Goal: Transaction & Acquisition: Obtain resource

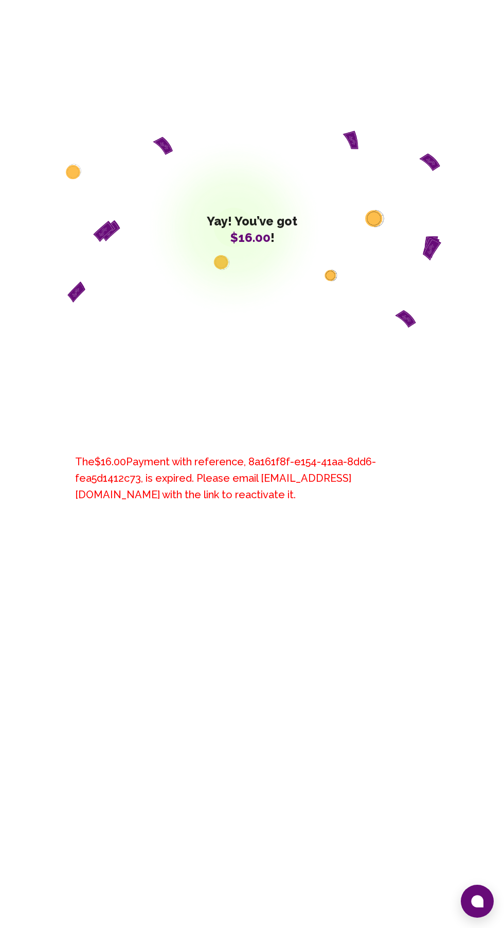
click at [490, 890] on div "Yay! You’ve got $16.00 ! The $16.00 Payment with reference, 8a161f8f-e154-41aa-…" at bounding box center [252, 518] width 504 height 1037
click at [474, 902] on icon at bounding box center [477, 901] width 12 height 12
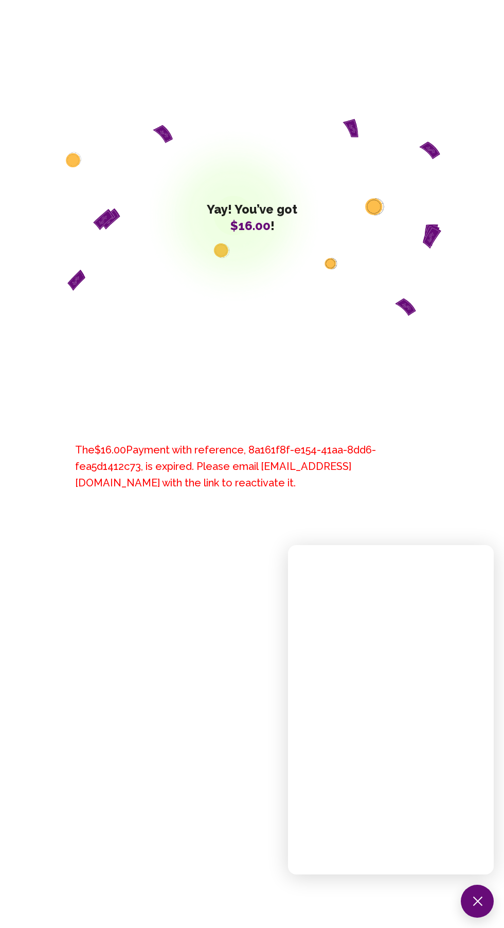
scroll to position [14, 0]
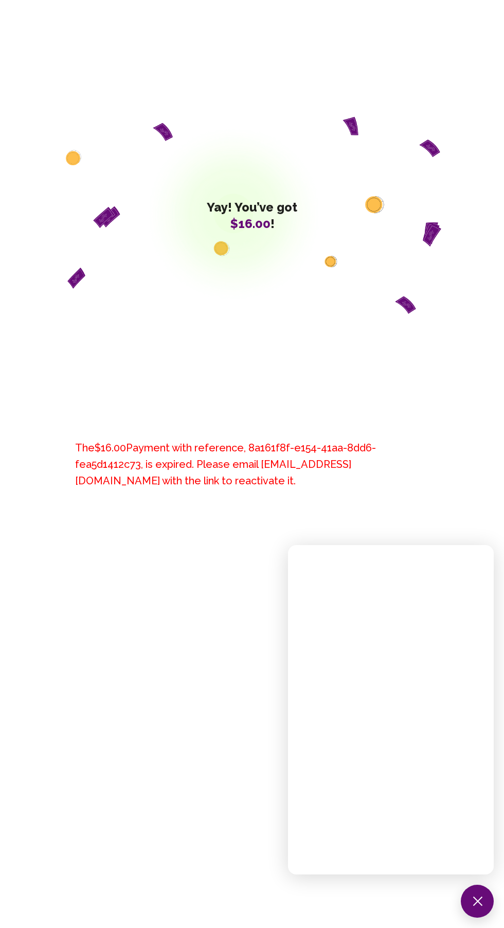
click at [64, 304] on div "Yay! You’ve got $16.00 !" at bounding box center [252, 215] width 379 height 417
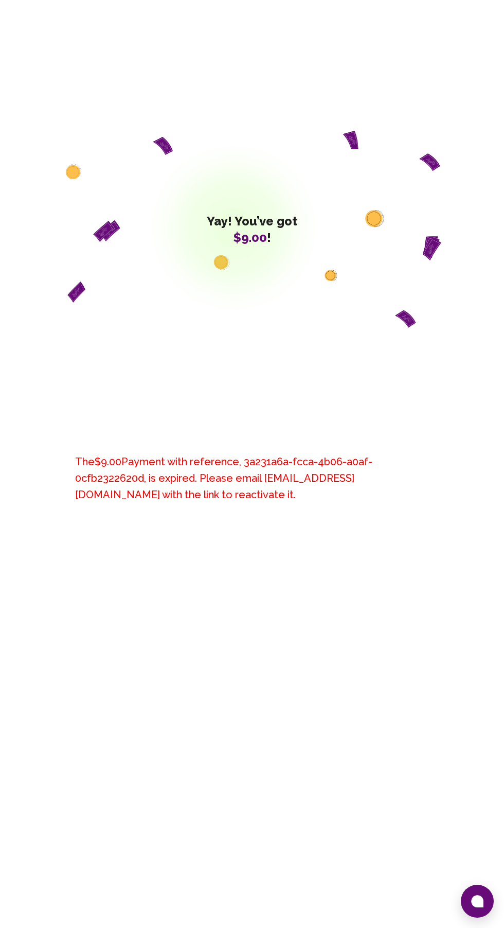
scroll to position [4, 0]
